Goal: Task Accomplishment & Management: Manage account settings

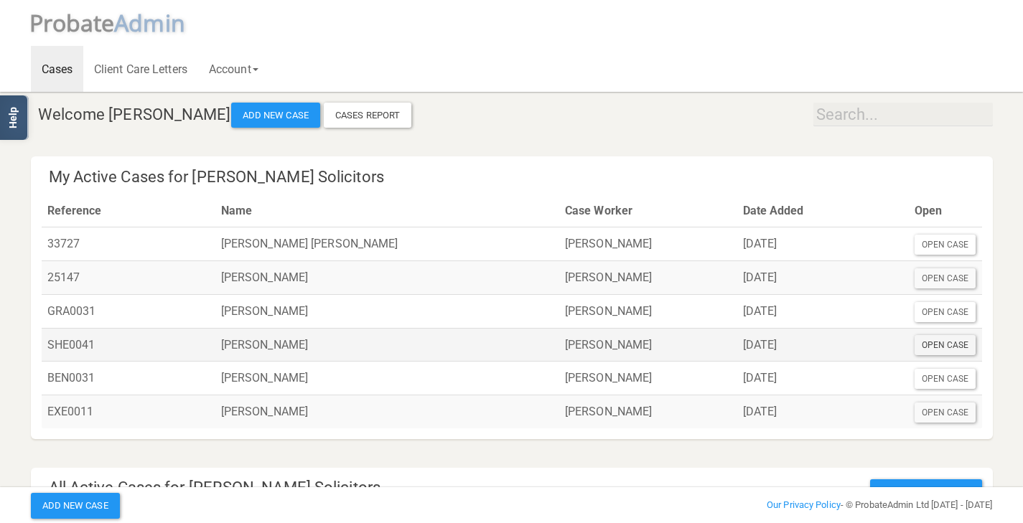
click at [953, 348] on div "Open Case" at bounding box center [945, 345] width 62 height 20
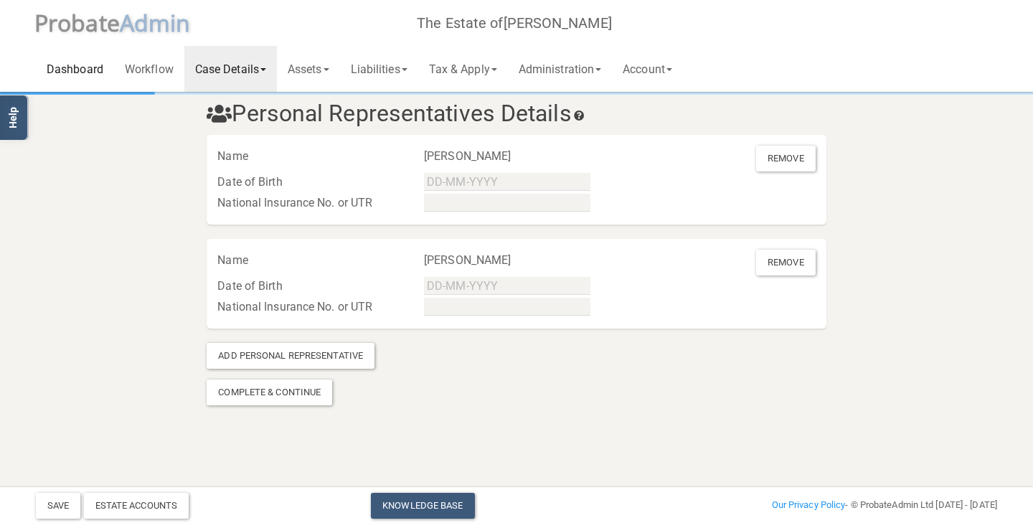
click at [76, 68] on link "Dashboard" at bounding box center [75, 69] width 78 height 46
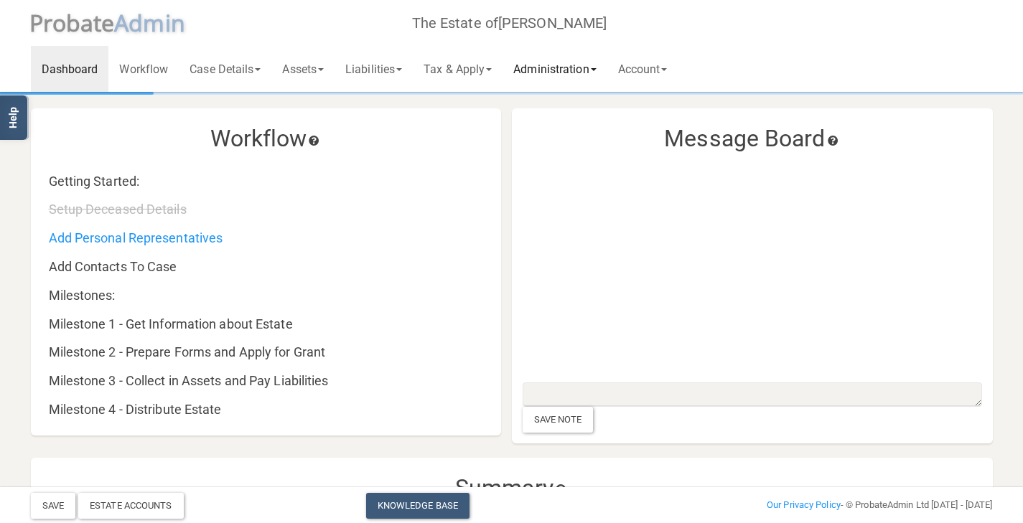
click at [596, 81] on link "Administration" at bounding box center [554, 69] width 104 height 46
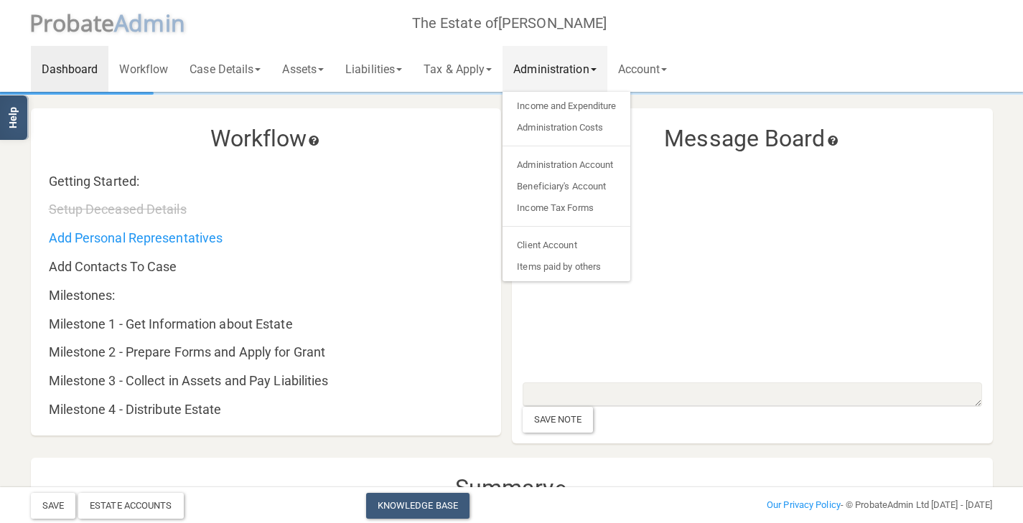
click at [494, 159] on div "Getting Started:" at bounding box center [273, 155] width 470 height 68
click at [498, 129] on div "Getting Started:" at bounding box center [273, 155] width 470 height 68
click at [547, 77] on link "Administration" at bounding box center [554, 69] width 104 height 46
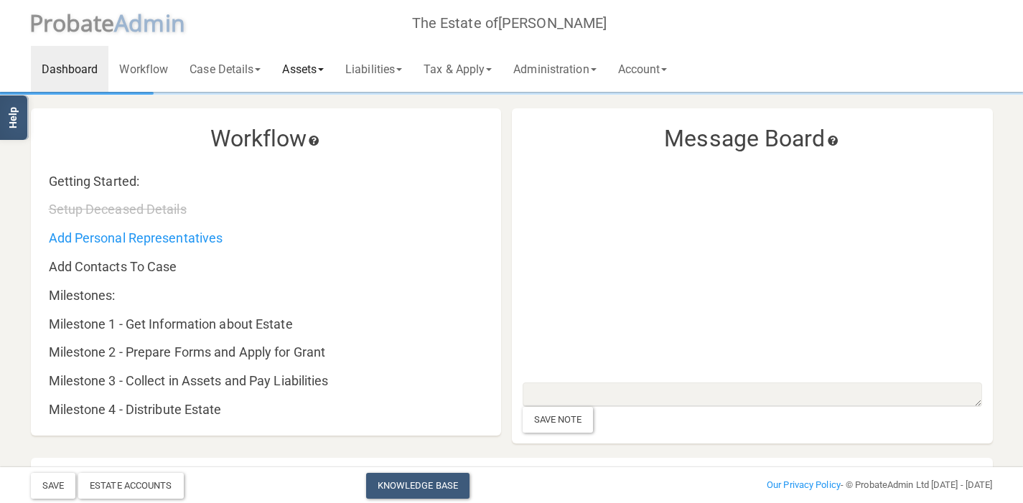
click at [290, 72] on link "Assets" at bounding box center [302, 69] width 63 height 46
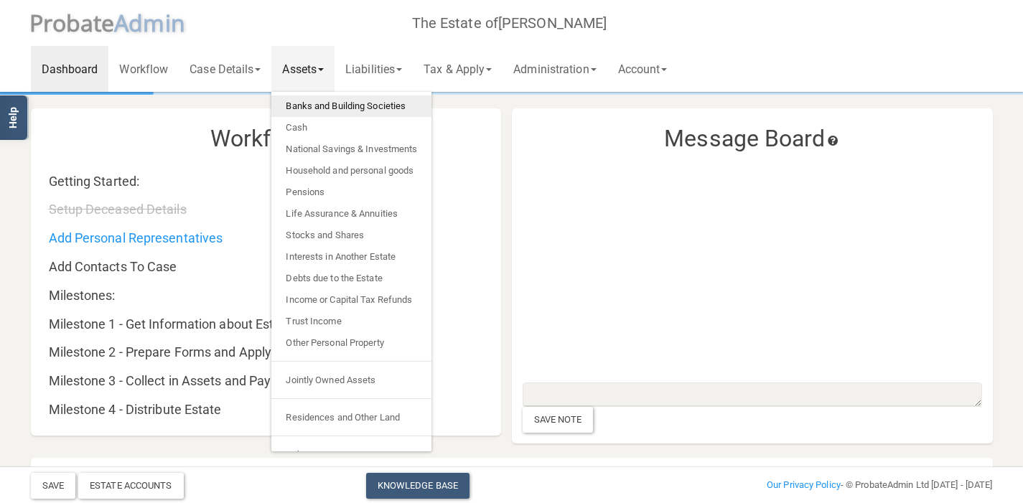
click at [332, 104] on link "Banks and Building Societies" at bounding box center [351, 106] width 160 height 22
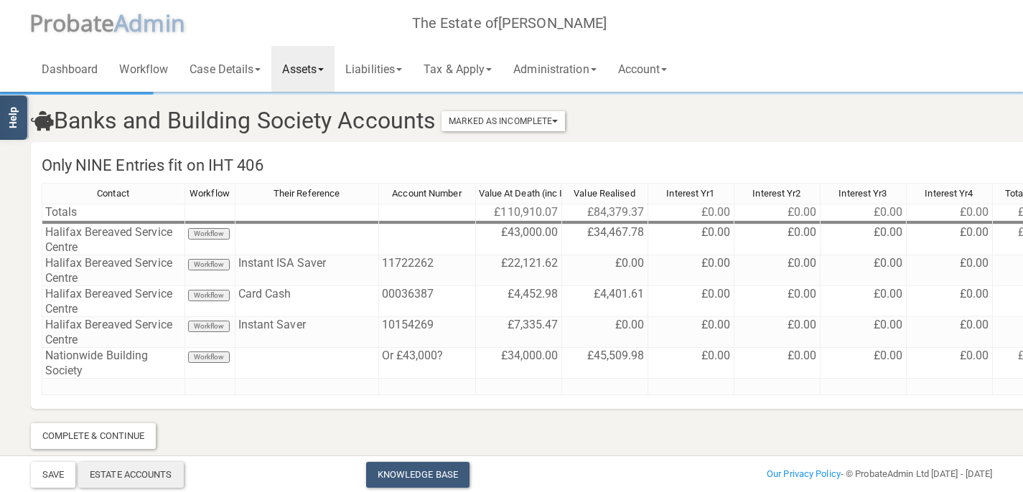
click at [136, 468] on div "Estate Accounts" at bounding box center [130, 475] width 105 height 26
click at [498, 421] on section "Banks and Building Society Accounts Marked As Incomplete Mark As Incomplete Mar…" at bounding box center [511, 271] width 983 height 355
click at [578, 65] on link "Administration" at bounding box center [554, 69] width 104 height 46
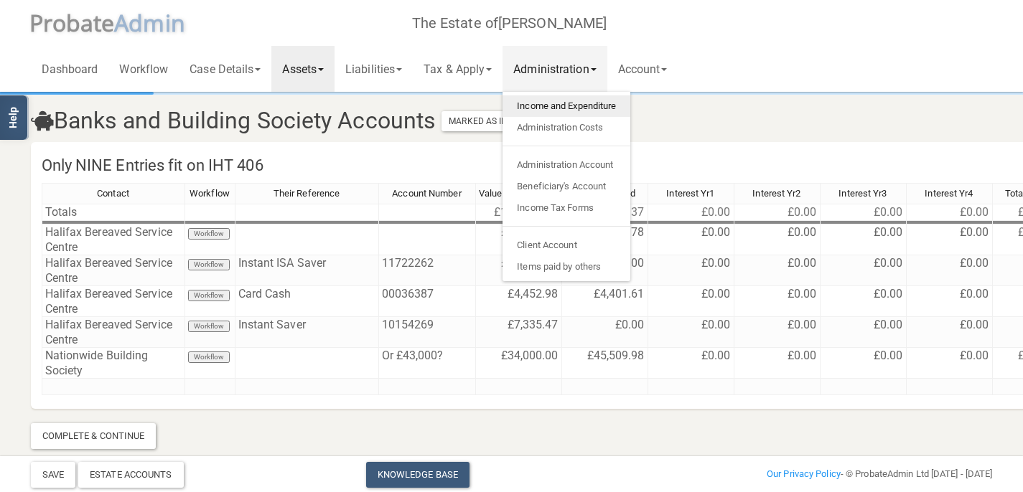
click at [574, 106] on link "Income and Expenditure" at bounding box center [566, 106] width 128 height 22
